Goal: Register for event/course

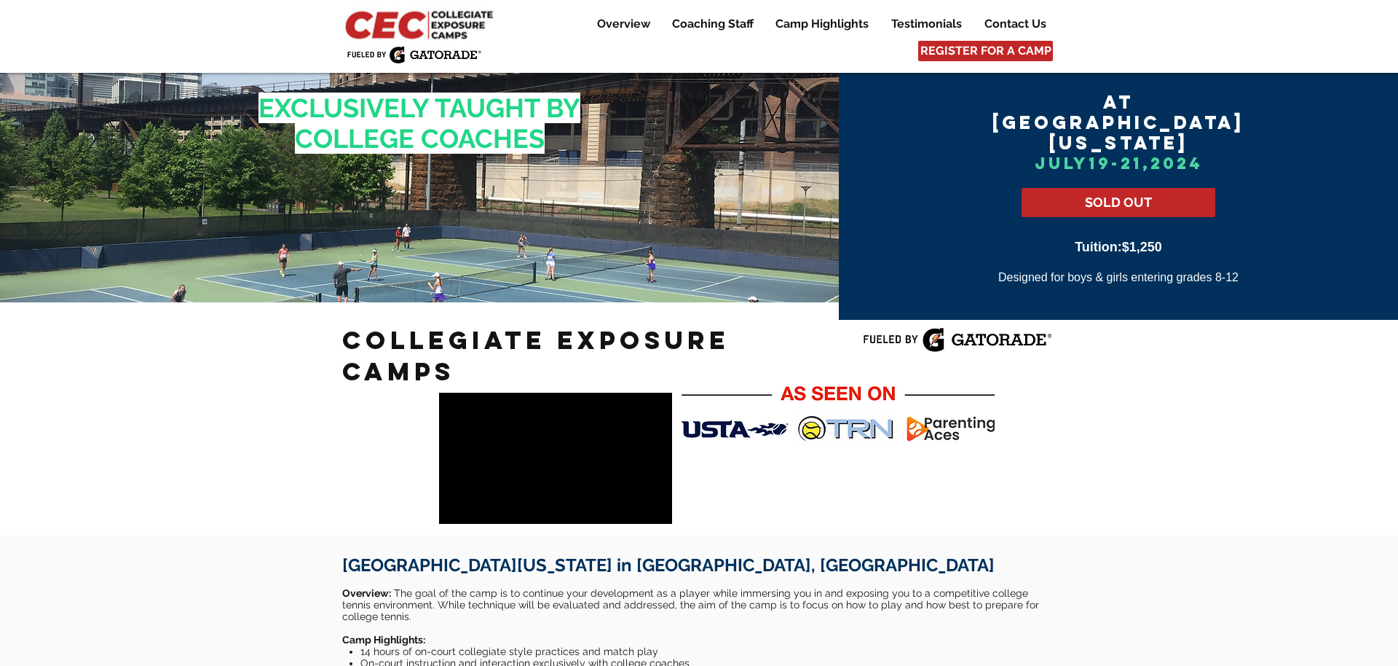
click at [438, 20] on img at bounding box center [420, 23] width 157 height 33
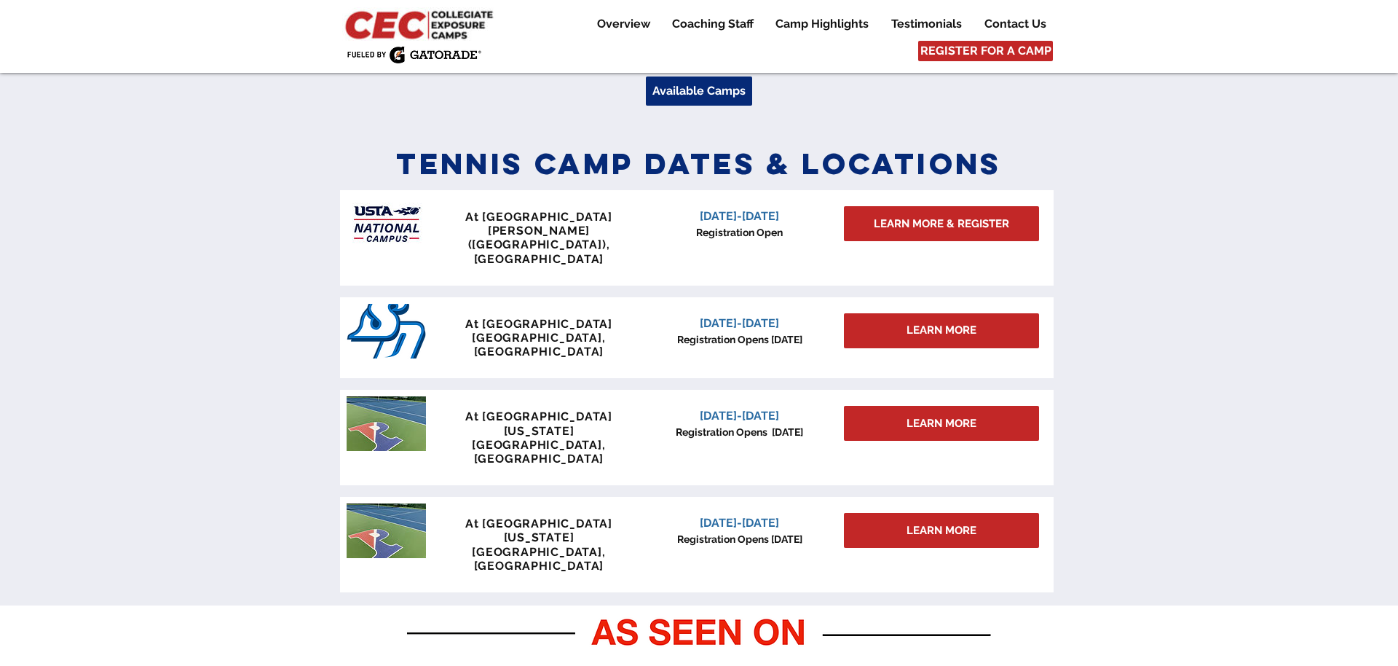
scroll to position [561, 0]
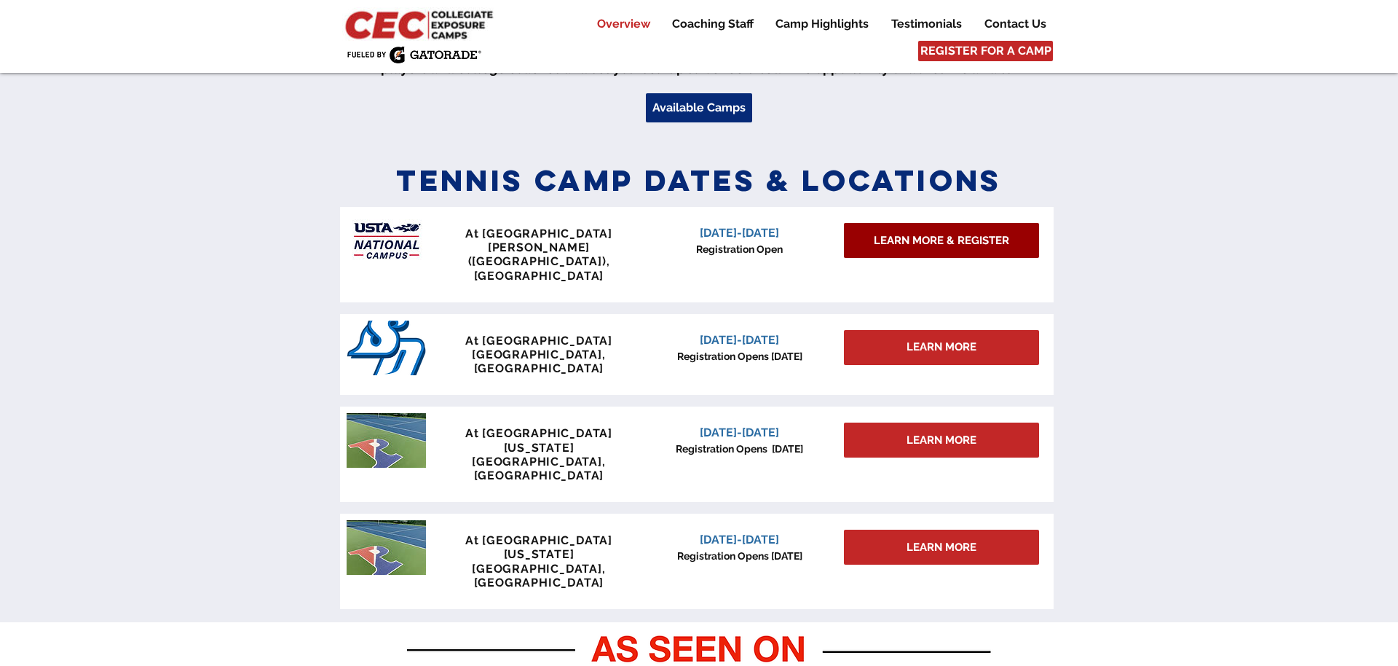
click at [909, 238] on span "LEARN MORE & REGISTER" at bounding box center [941, 240] width 135 height 15
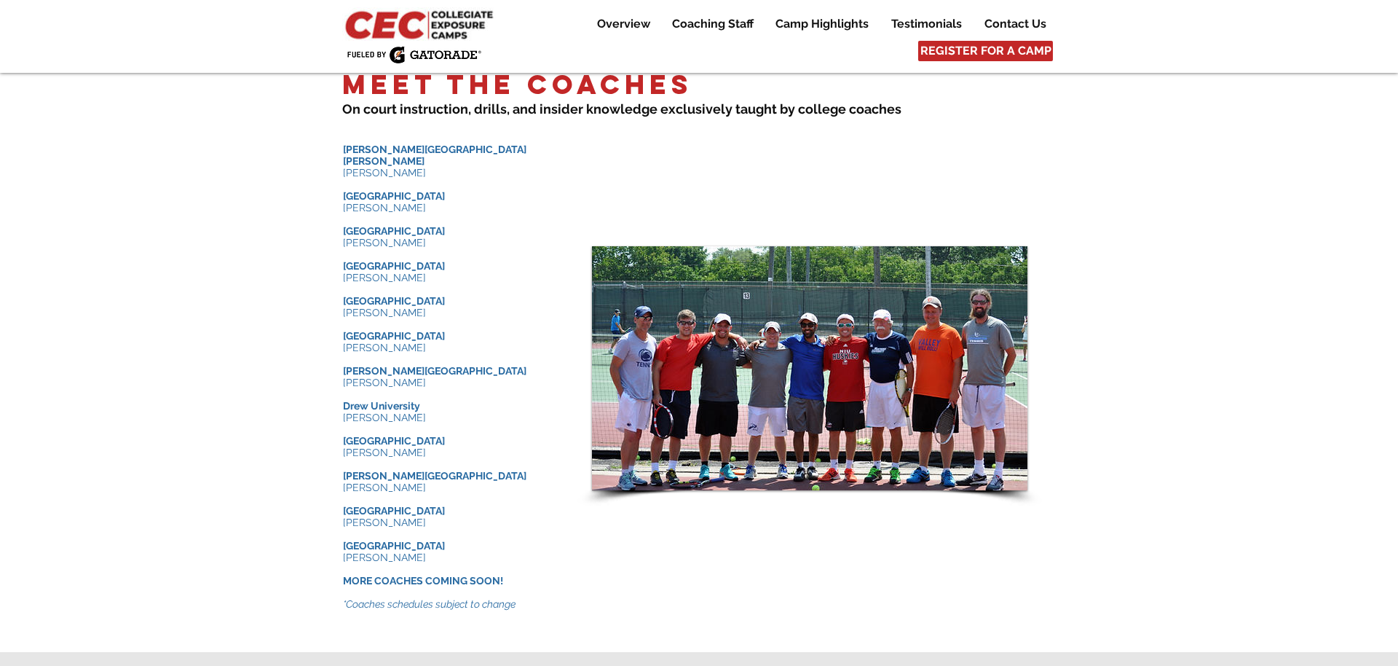
scroll to position [1437, 0]
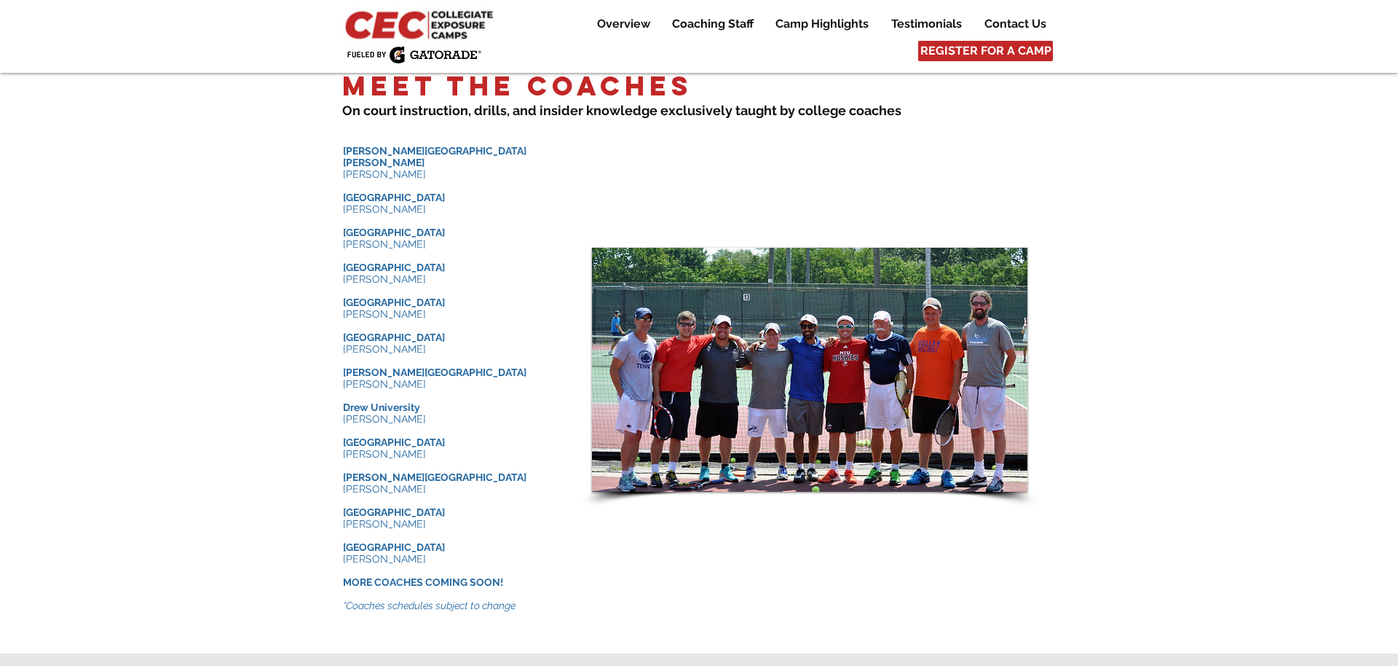
drag, startPoint x: 423, startPoint y: 223, endPoint x: 341, endPoint y: 217, distance: 82.5
click at [341, 217] on div "Meet the Coaches ​ On court instruction, drills , and insider knowledge e xclus…" at bounding box center [699, 352] width 1398 height 601
drag, startPoint x: 341, startPoint y: 217, endPoint x: 419, endPoint y: 221, distance: 78.0
click at [419, 221] on div "Meet the Coaches ​ On court instruction, drills , and insider knowledge e xclus…" at bounding box center [699, 352] width 1398 height 601
click at [419, 238] on p "[PERSON_NAME]" at bounding box center [452, 244] width 218 height 12
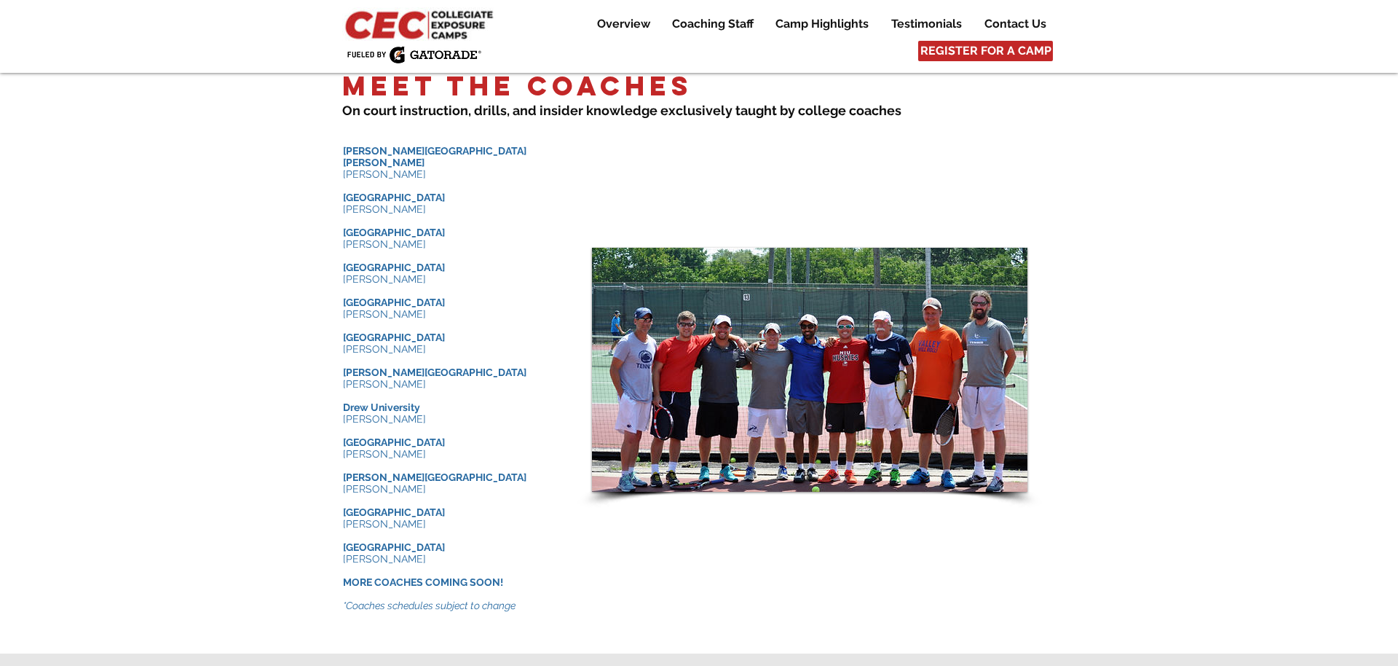
drag, startPoint x: 414, startPoint y: 212, endPoint x: 340, endPoint y: 218, distance: 74.5
click at [339, 218] on div "Meet the Coaches ​ On court instruction, drills , and insider knowledge e xclus…" at bounding box center [699, 352] width 1398 height 601
click at [340, 218] on div at bounding box center [699, 352] width 1398 height 601
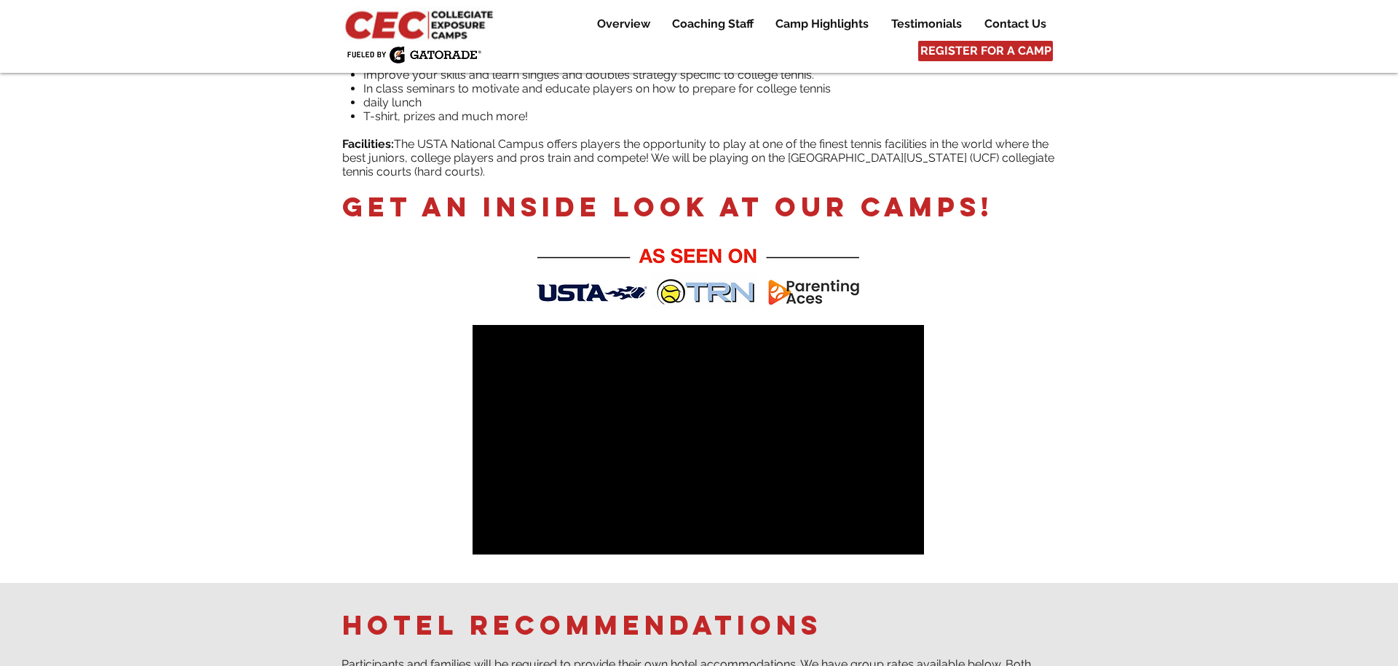
scroll to position [650, 0]
